Goal: Entertainment & Leisure: Consume media (video, audio)

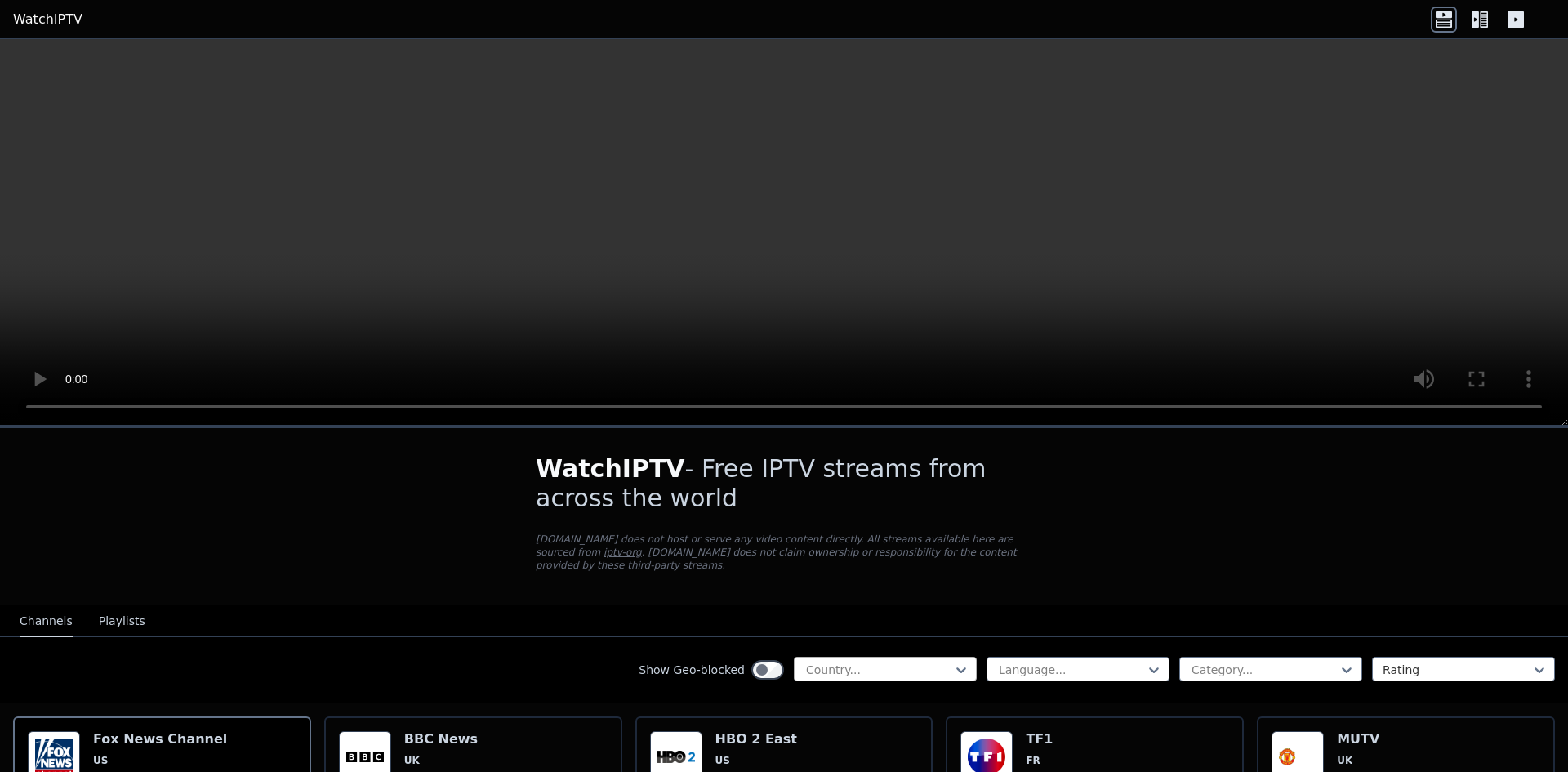
click at [846, 662] on div at bounding box center [878, 670] width 148 height 16
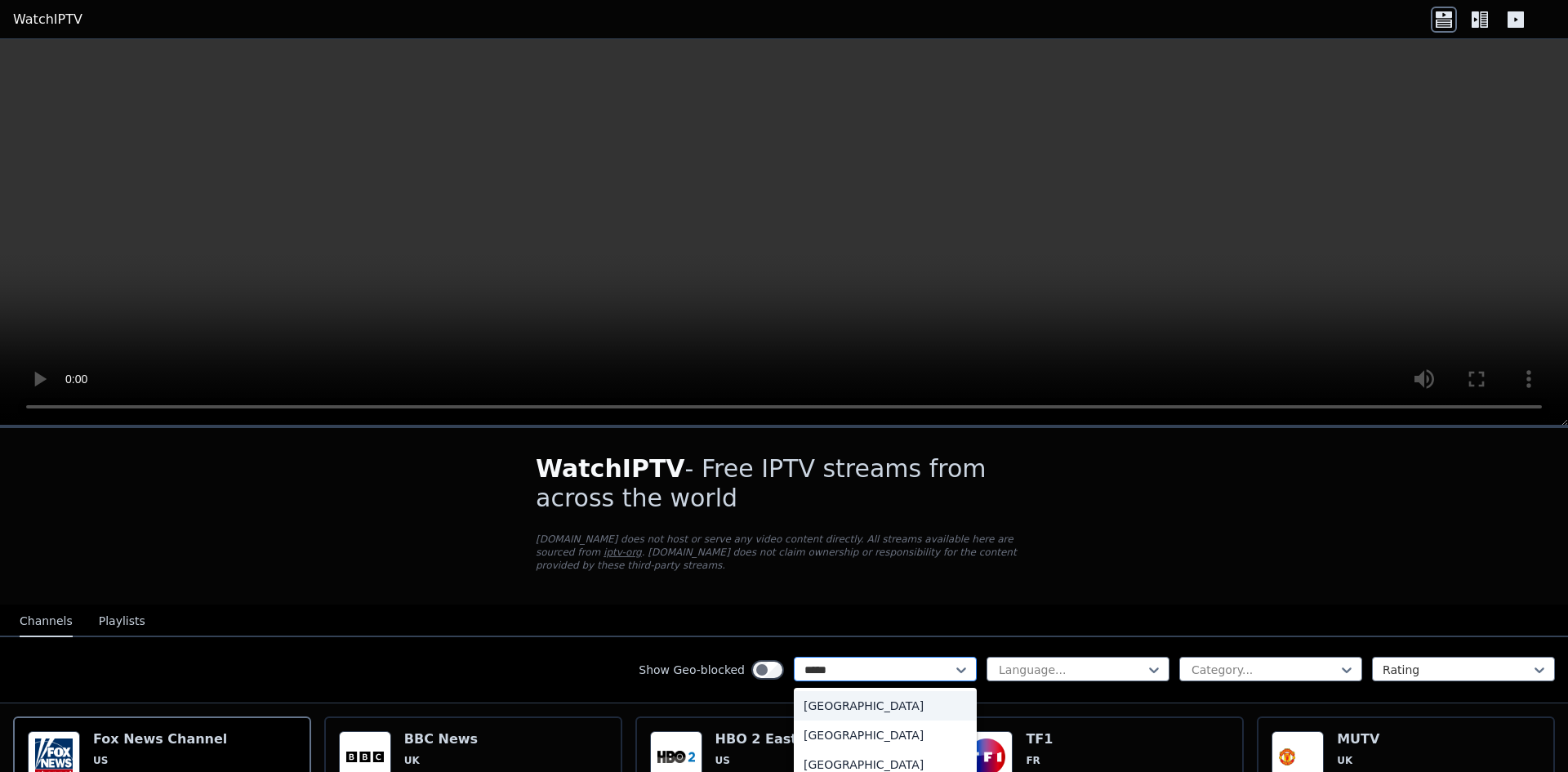
type input "******"
click at [897, 750] on div "[GEOGRAPHIC_DATA]" at bounding box center [885, 765] width 183 height 30
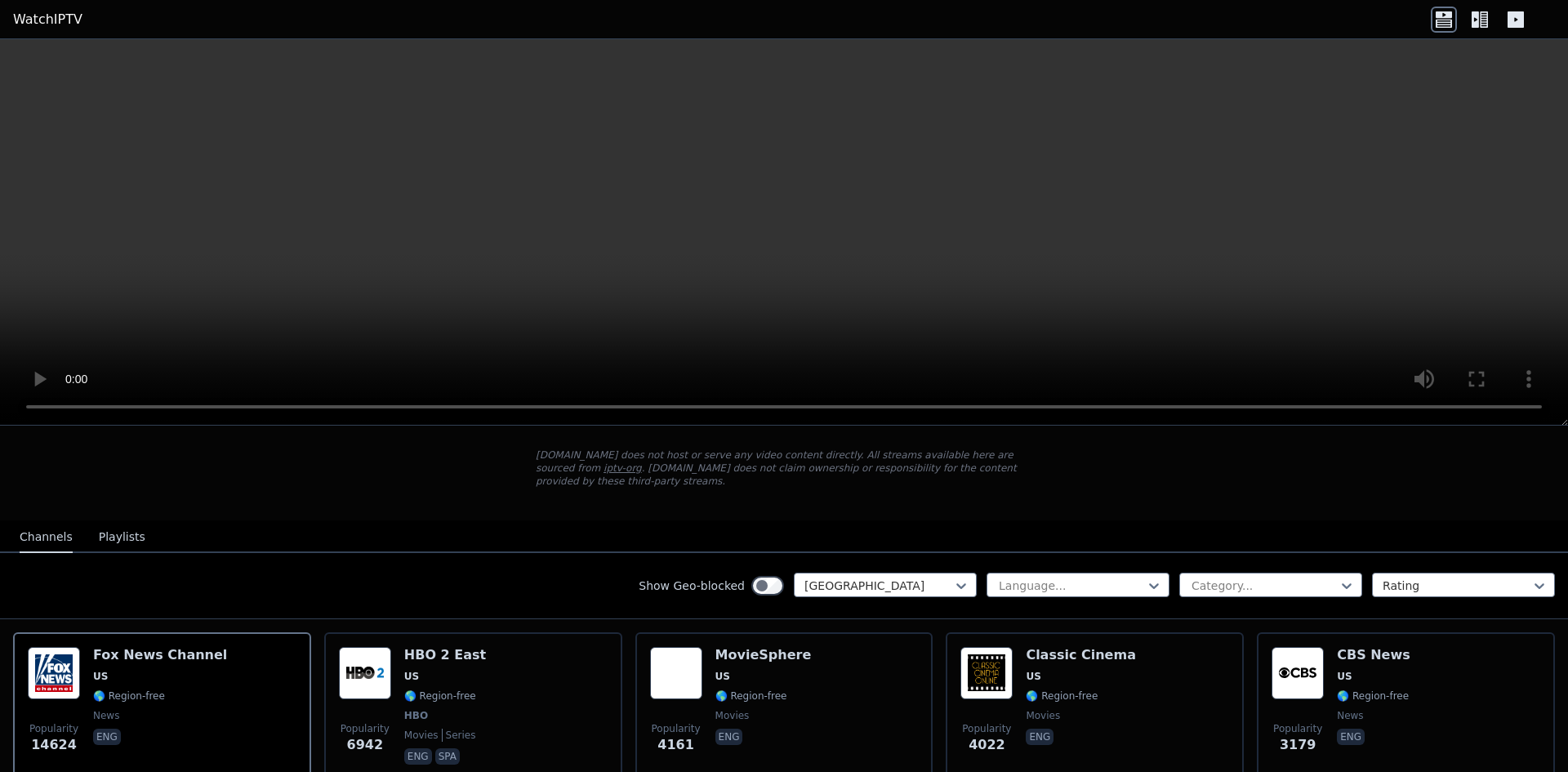
scroll to position [82, 0]
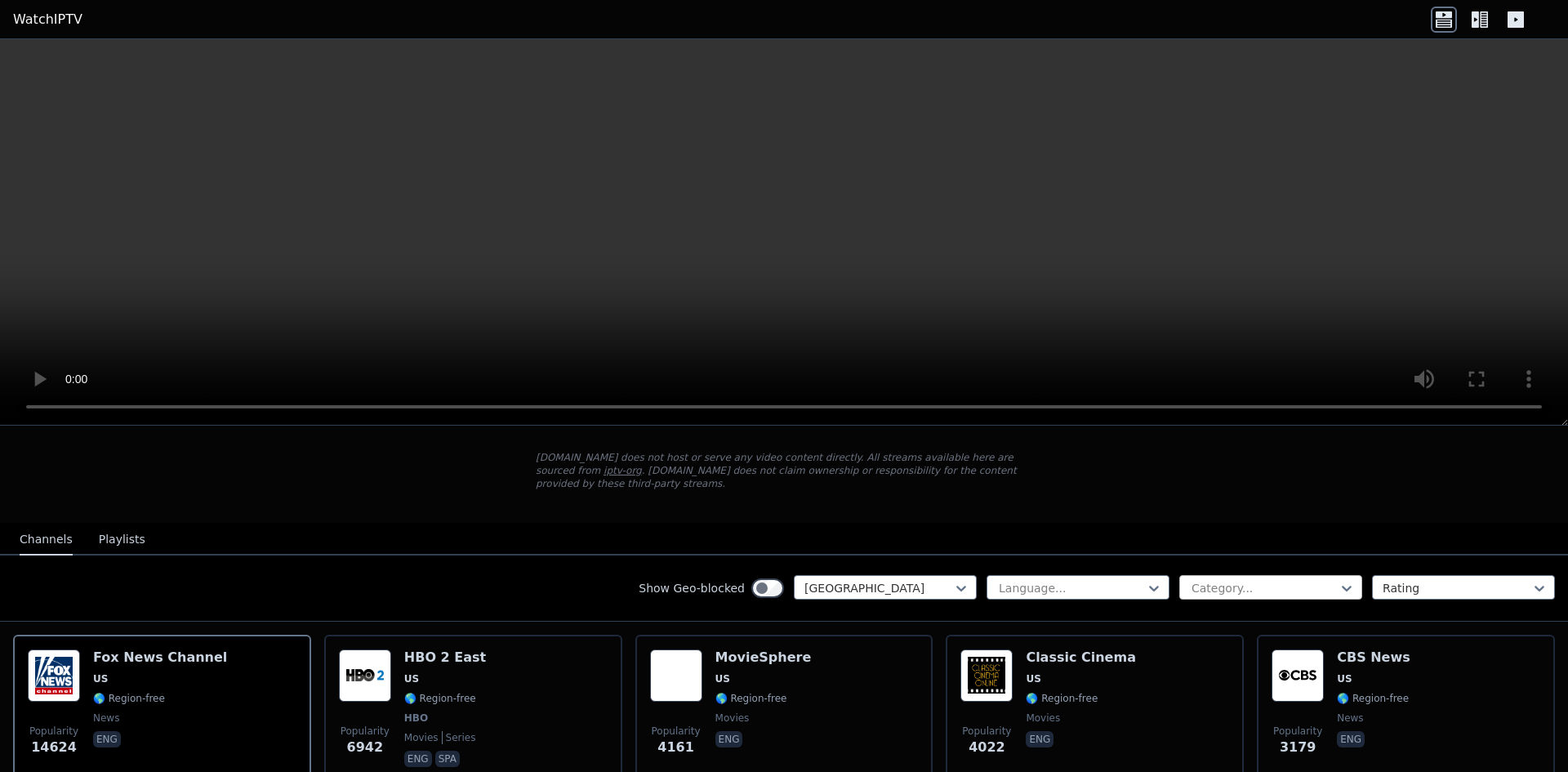
click at [1271, 580] on div at bounding box center [1263, 588] width 148 height 16
type input "*****"
click at [1233, 610] on div "Sports" at bounding box center [1271, 625] width 183 height 30
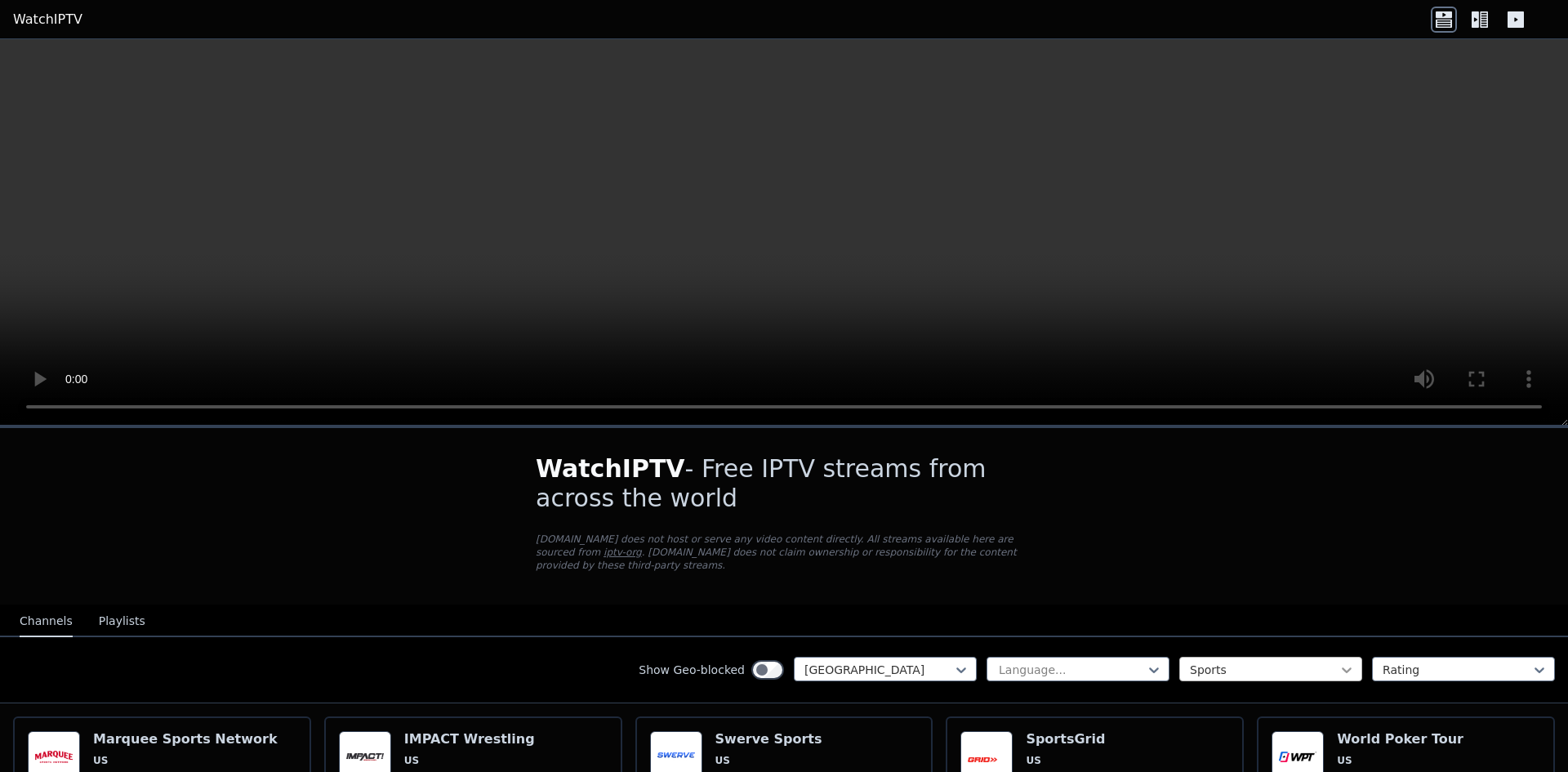
click at [1341, 668] on icon at bounding box center [1346, 671] width 10 height 6
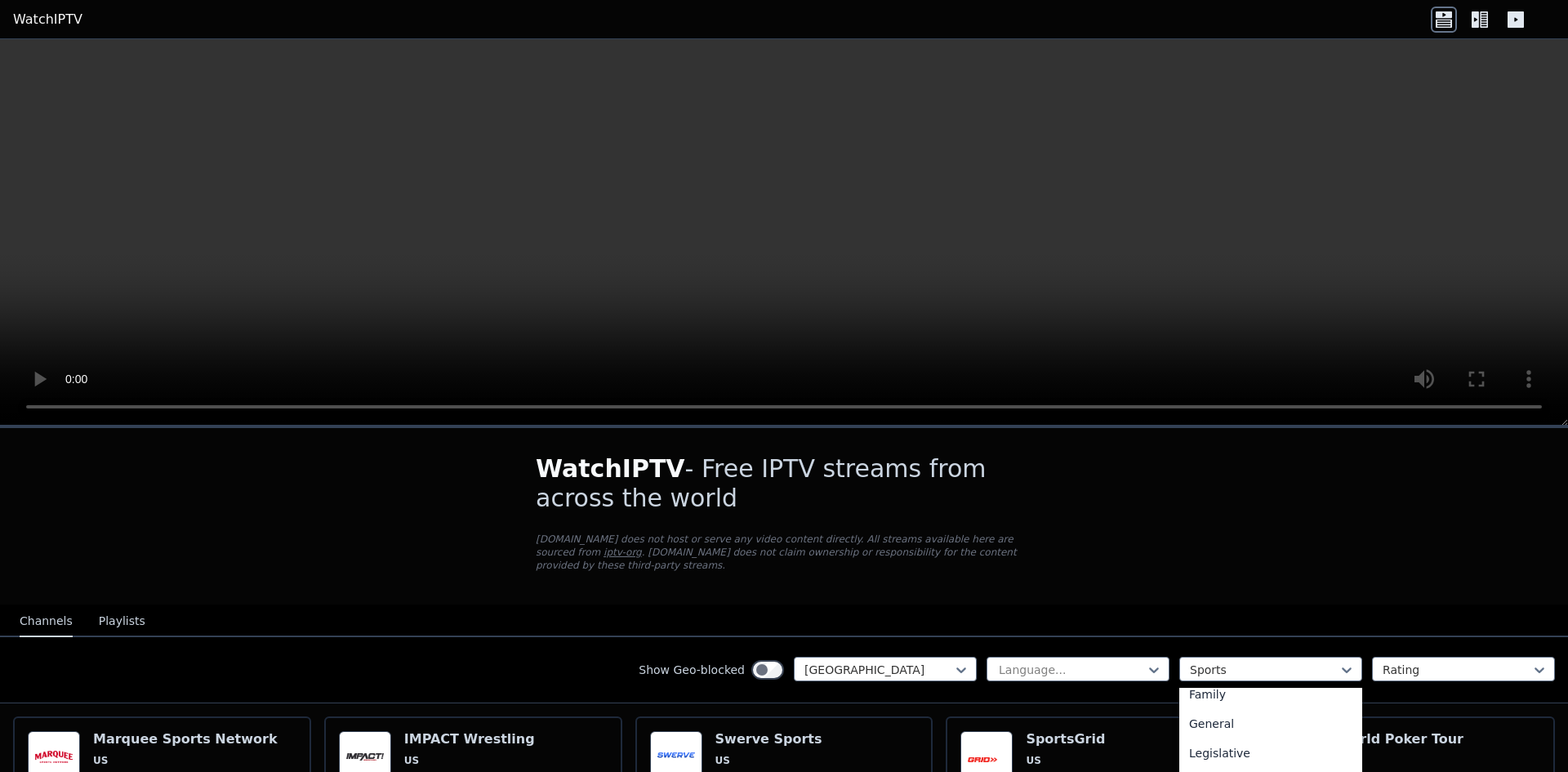
scroll to position [13, 0]
click at [1094, 605] on nav "Channels Playlists" at bounding box center [784, 621] width 1568 height 33
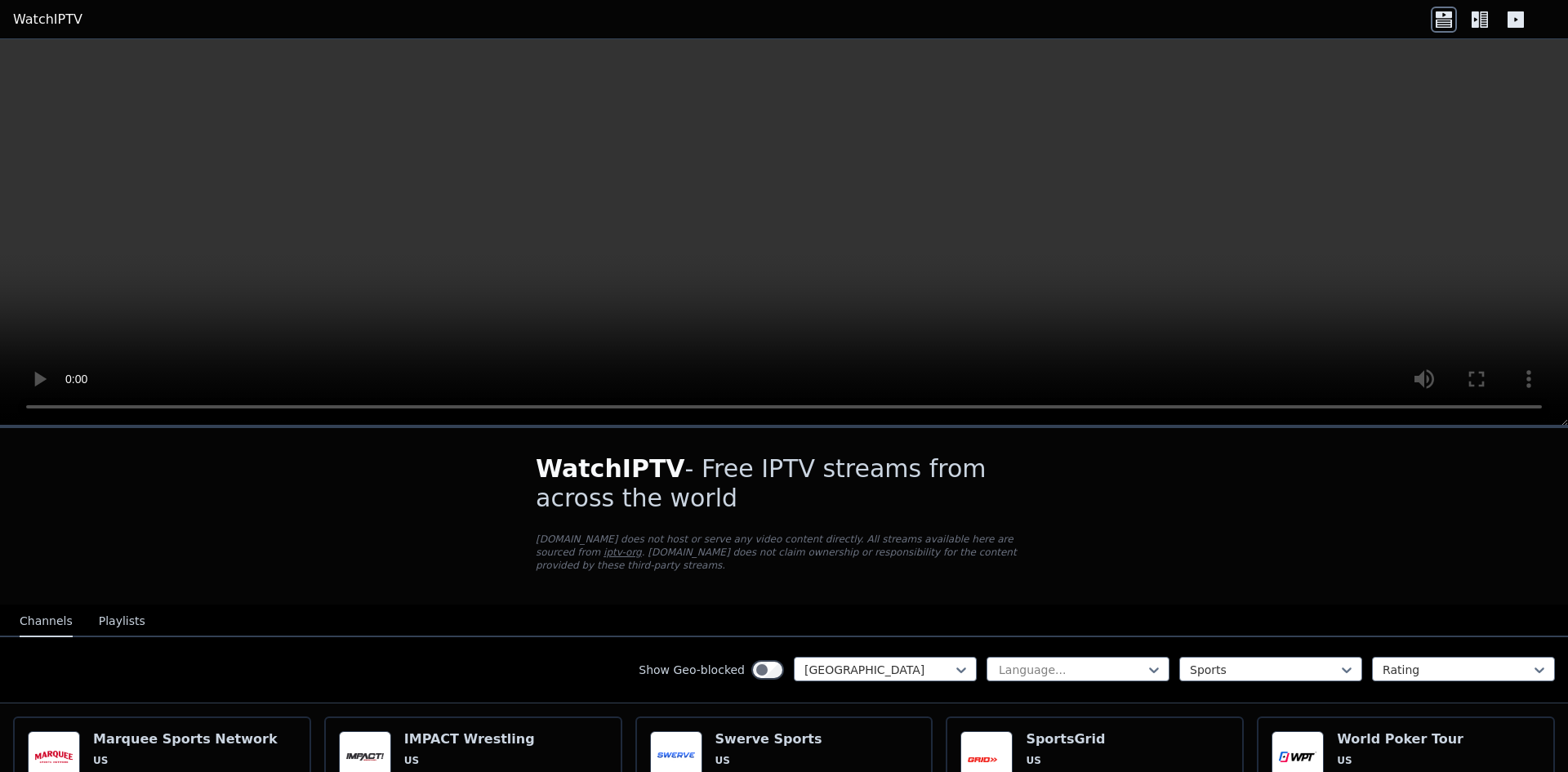
click at [51, 613] on button "Channels" at bounding box center [46, 621] width 53 height 31
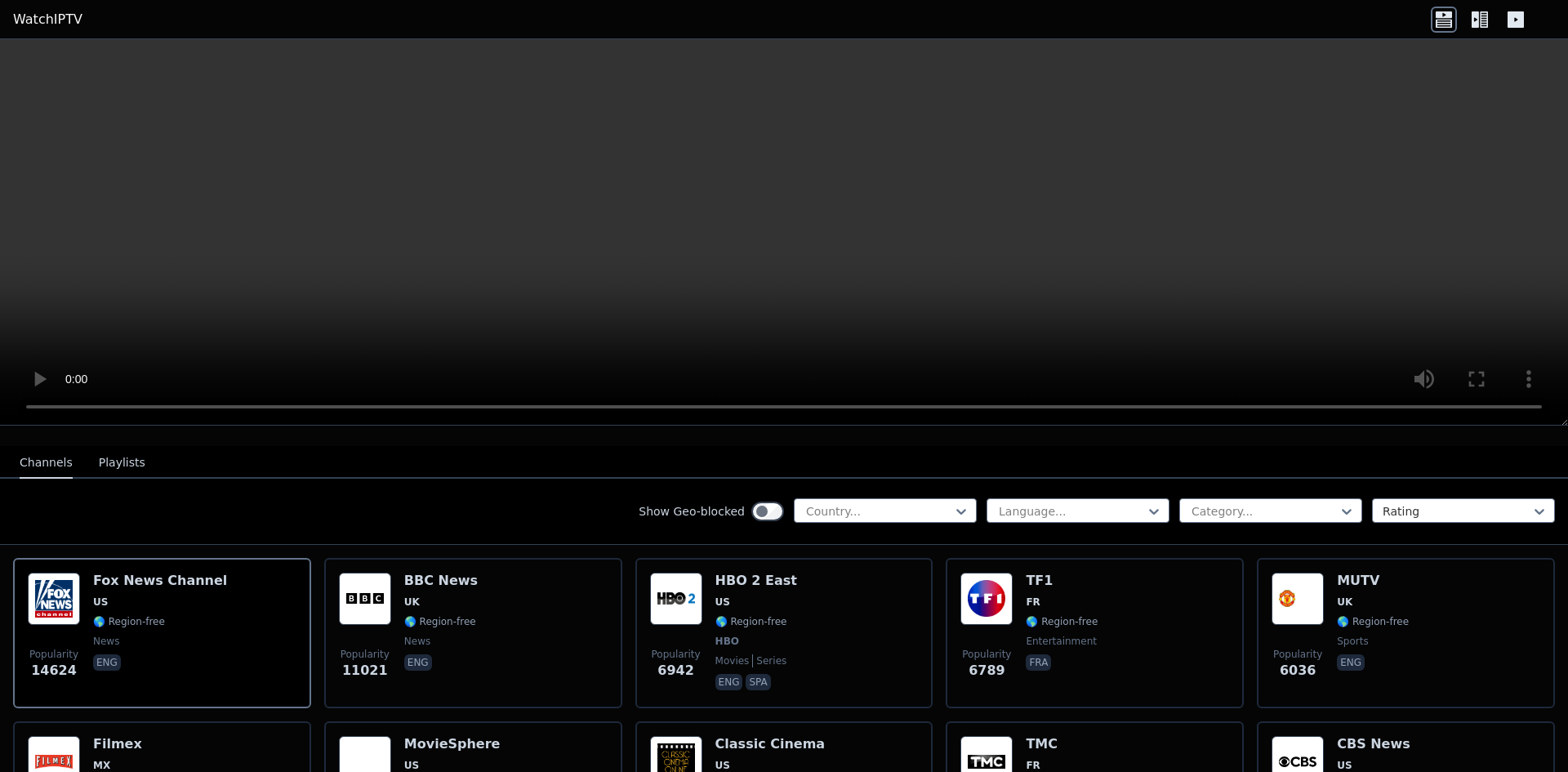
scroll to position [163, 0]
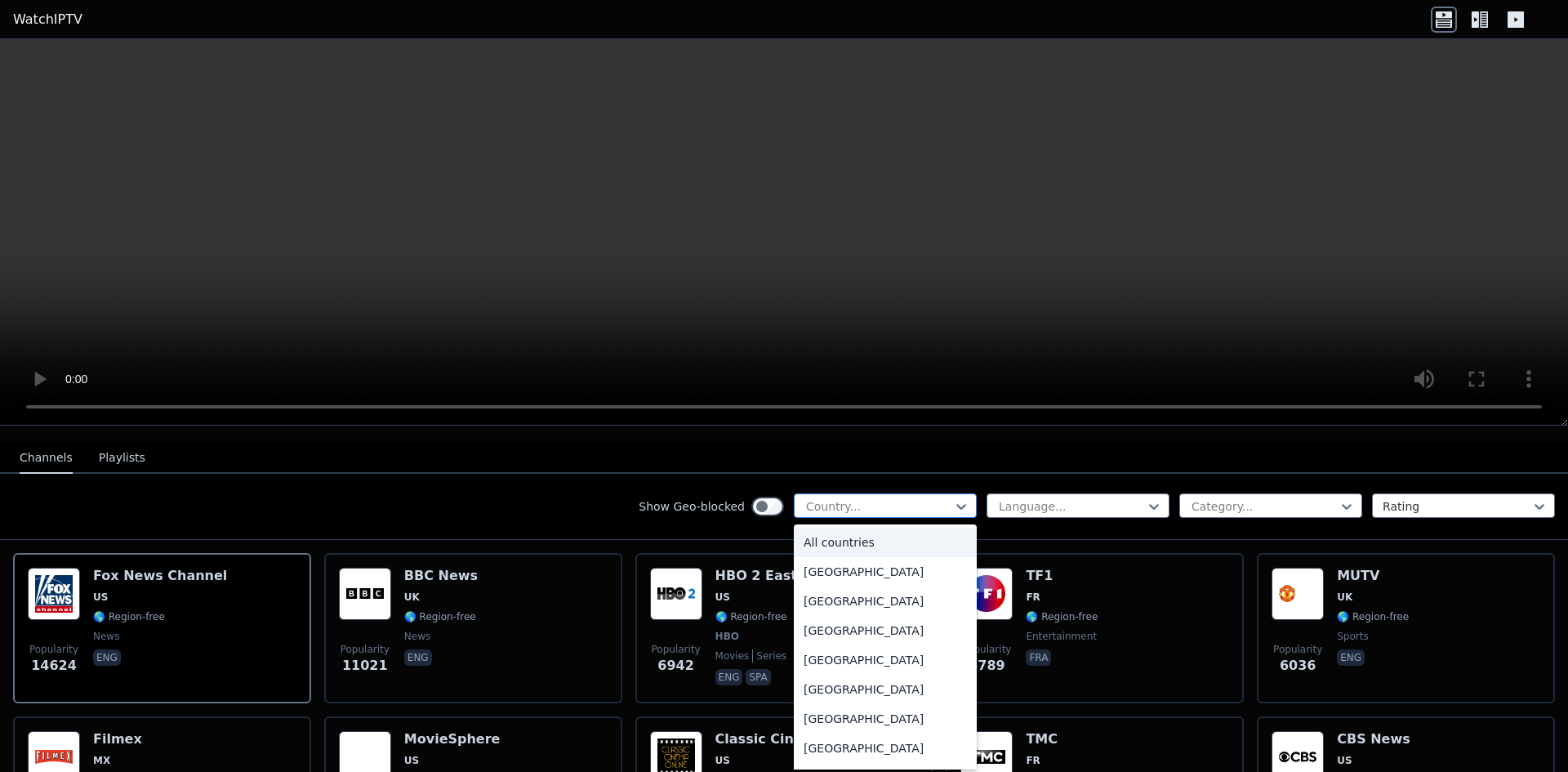
click at [849, 500] on div at bounding box center [878, 506] width 148 height 16
type input "****"
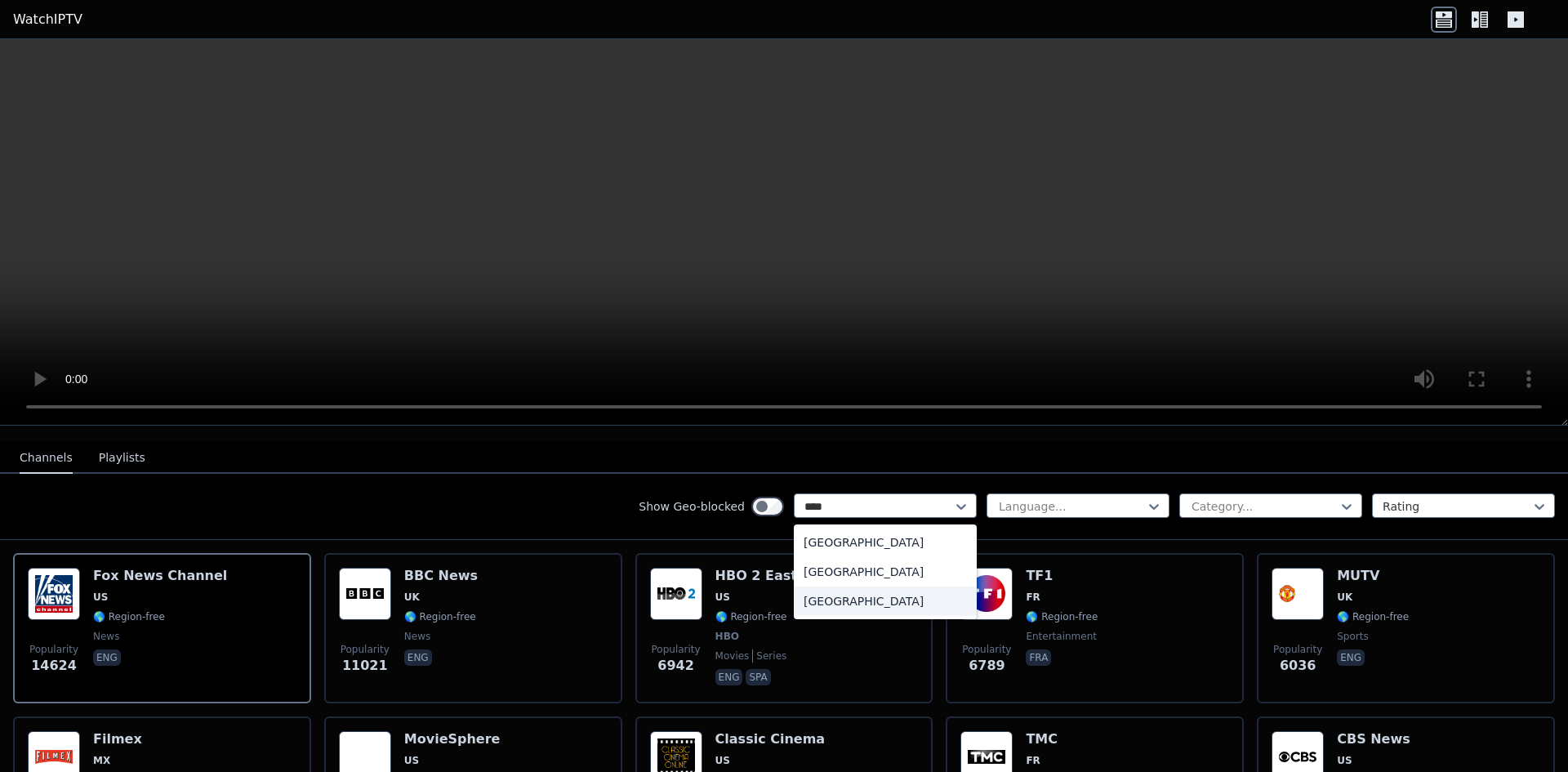
click at [810, 587] on div "[GEOGRAPHIC_DATA]" at bounding box center [885, 602] width 183 height 30
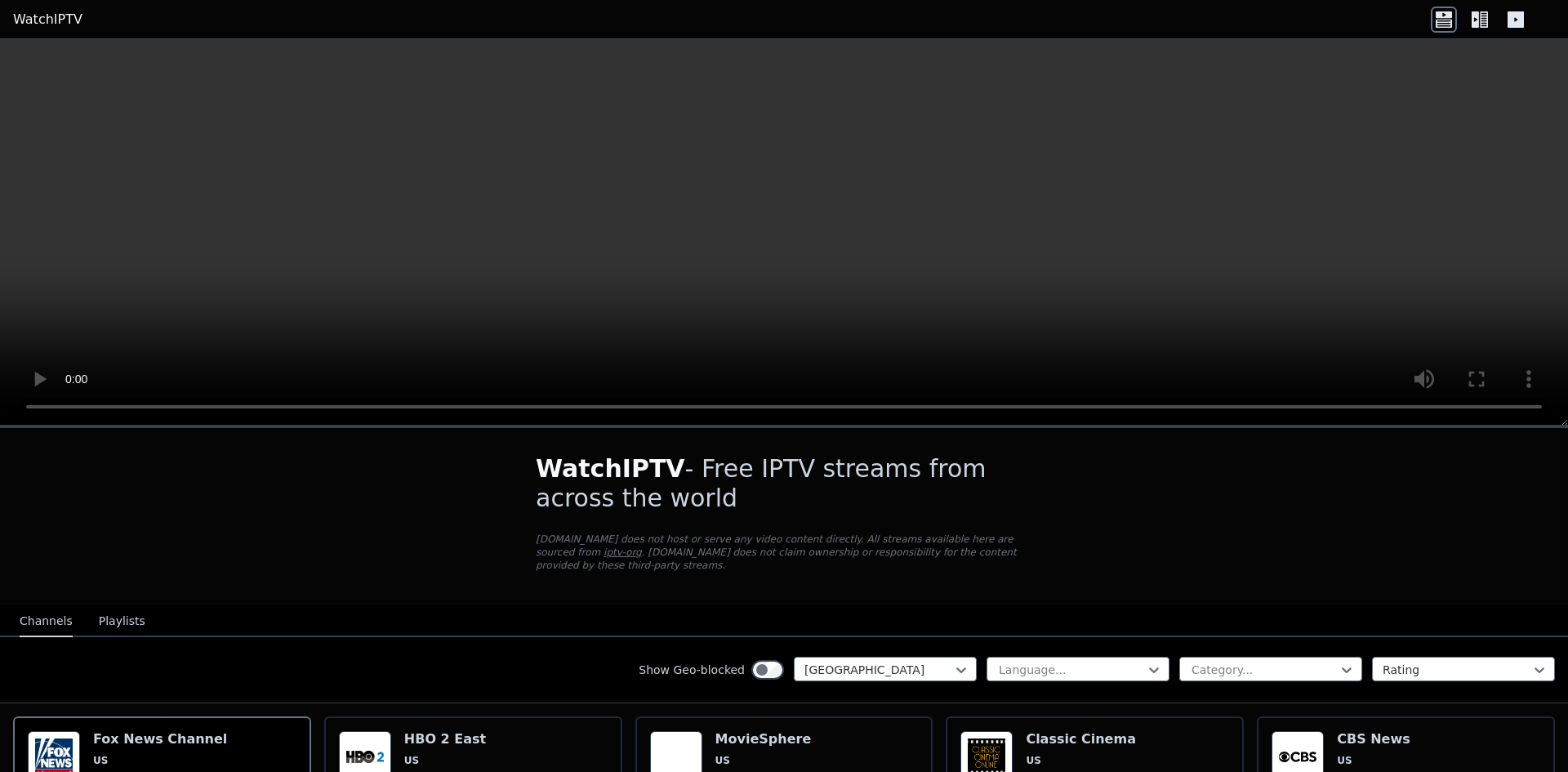
click at [1480, 14] on icon at bounding box center [1480, 20] width 26 height 26
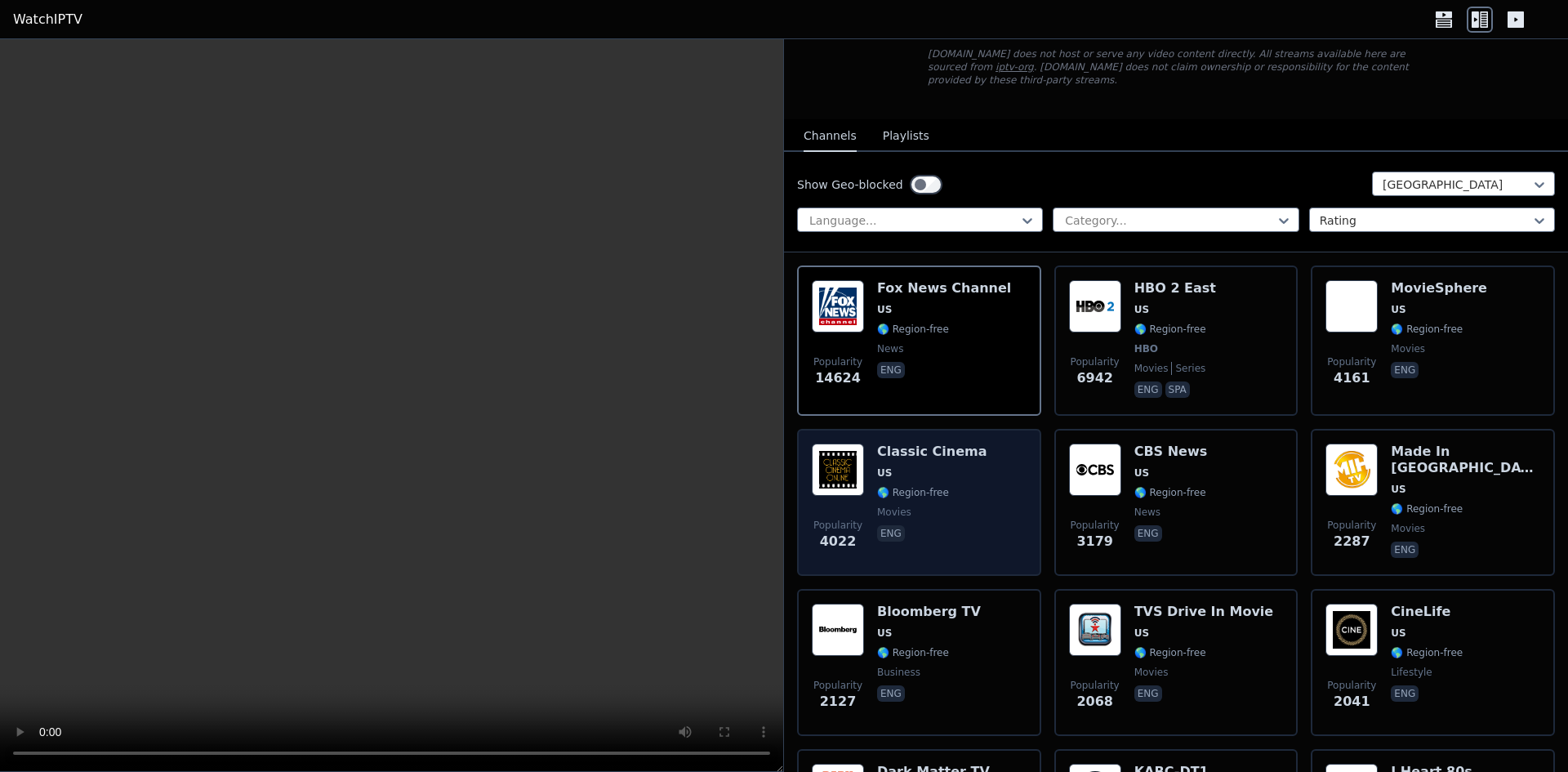
scroll to position [163, 0]
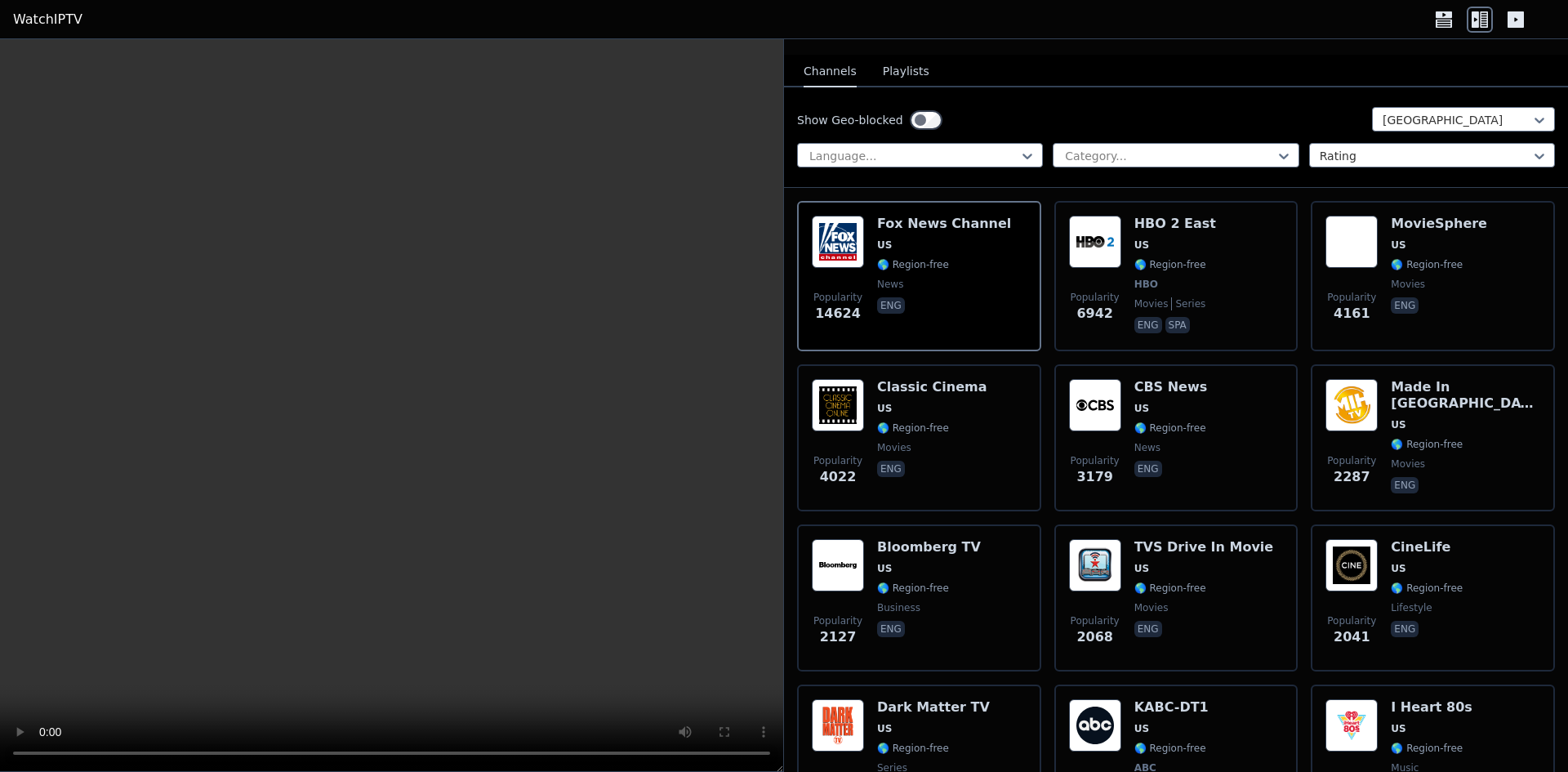
click at [334, 504] on video at bounding box center [391, 405] width 783 height 733
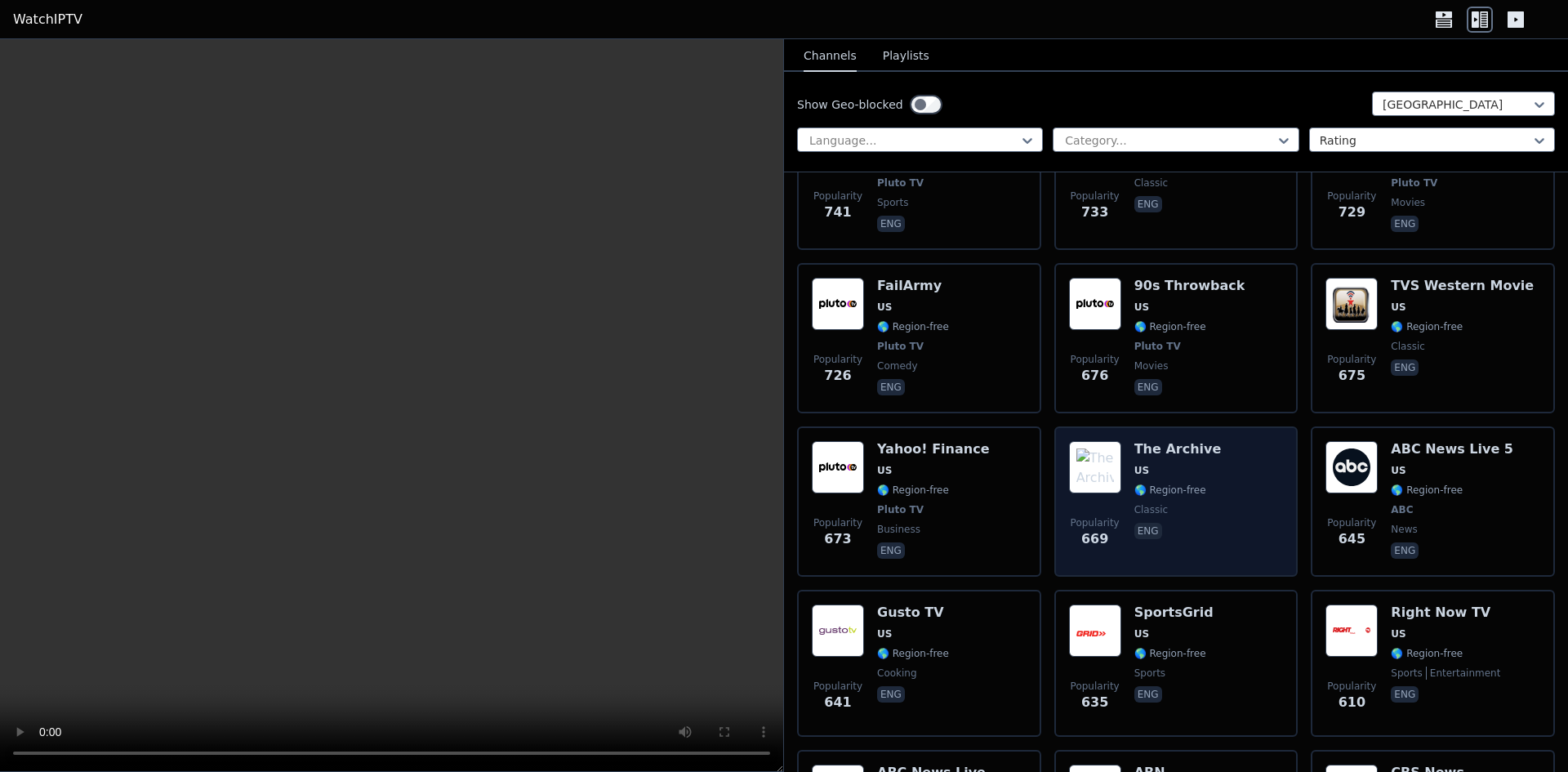
scroll to position [1323, 0]
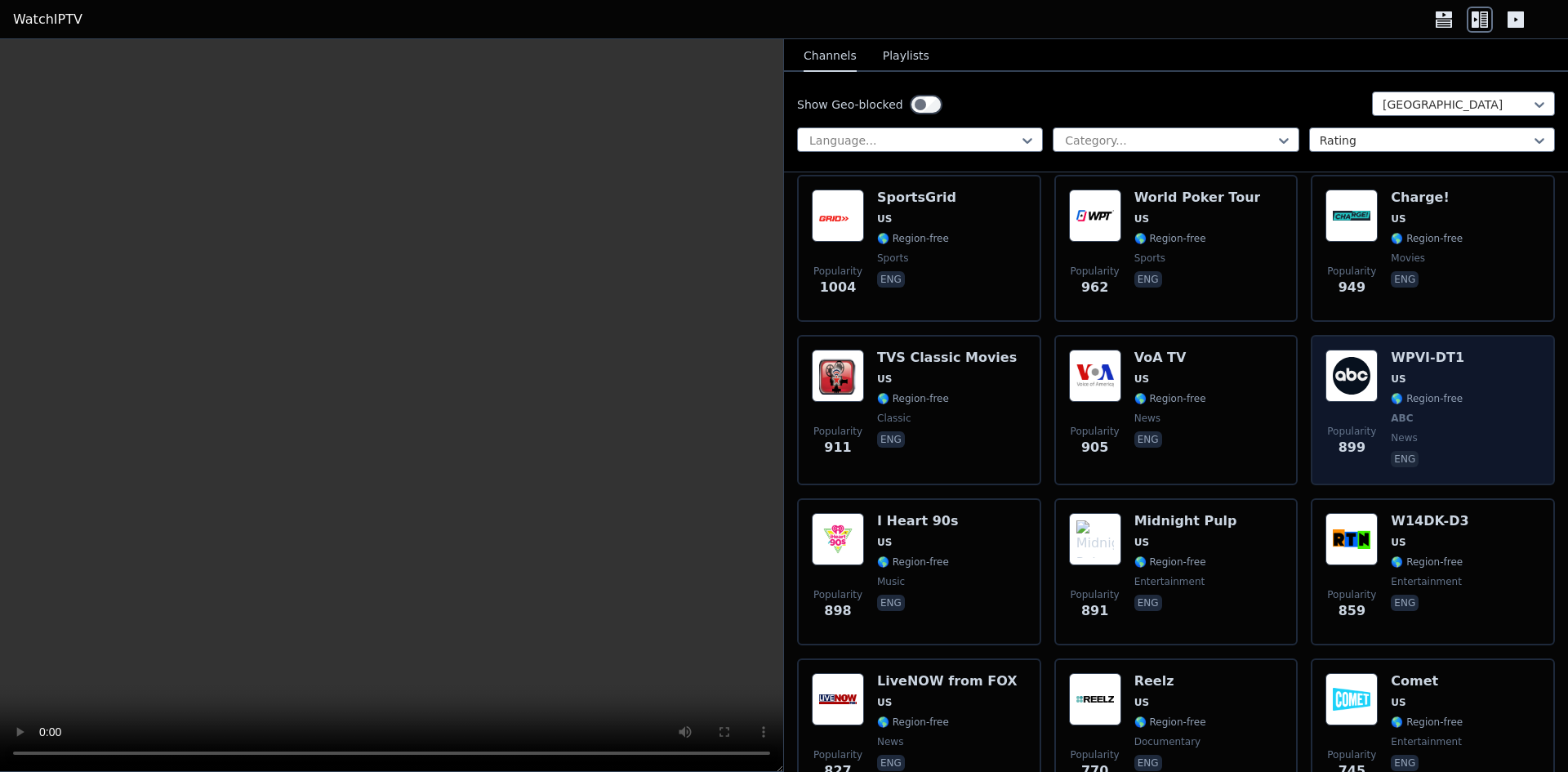
click at [1413, 353] on div "WPVI-DT1 US 🌎 Region-free ABC news eng" at bounding box center [1427, 410] width 74 height 121
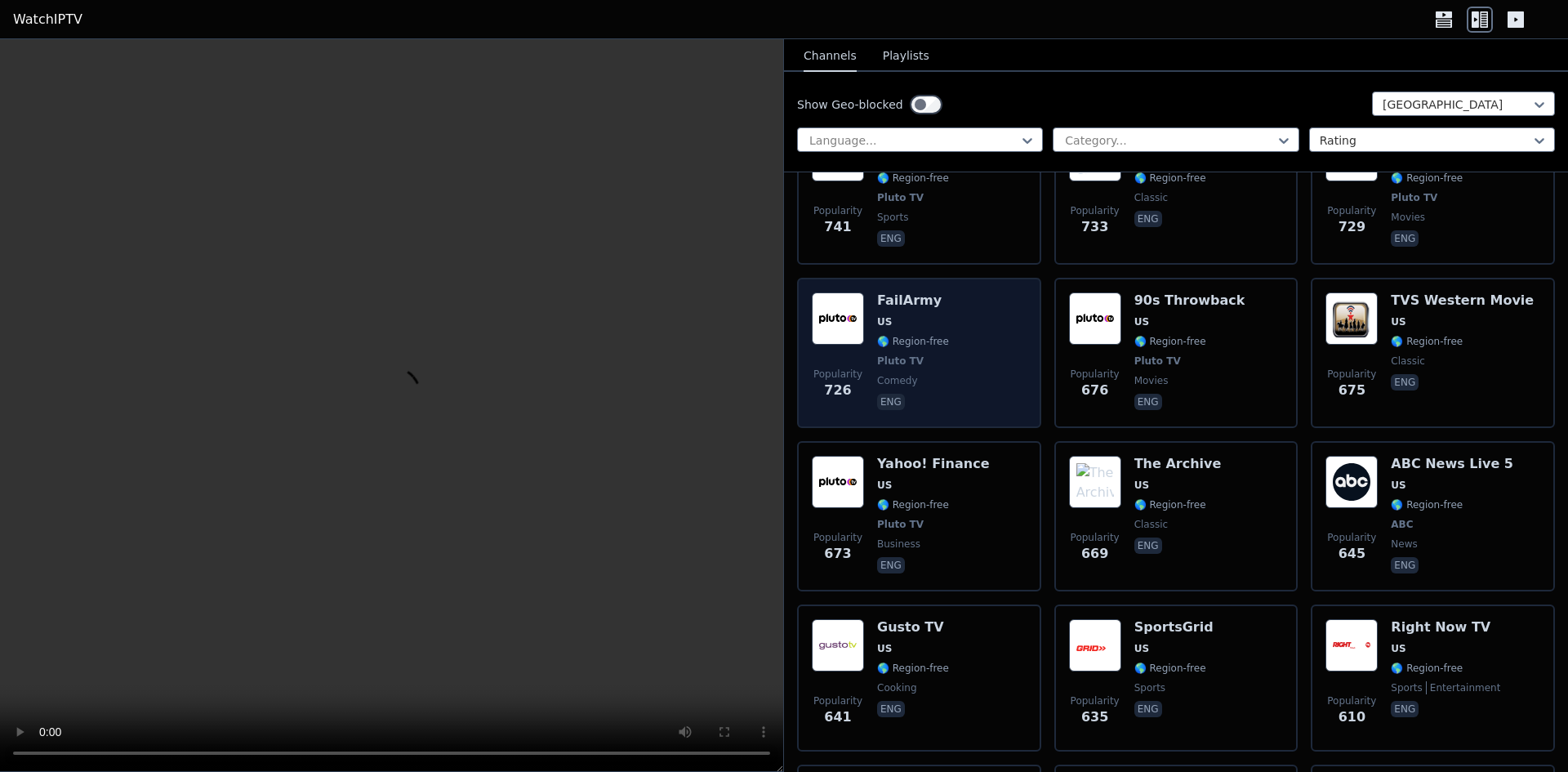
scroll to position [1895, 0]
